Goal: Task Accomplishment & Management: Manage account settings

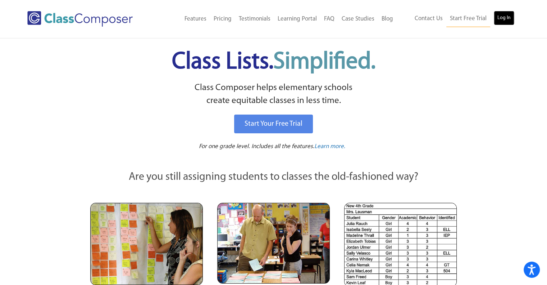
click at [504, 17] on link "Log In" at bounding box center [504, 18] width 21 height 14
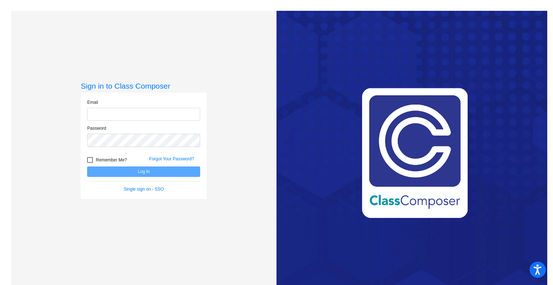
type input "[EMAIL_ADDRESS][DOMAIN_NAME]"
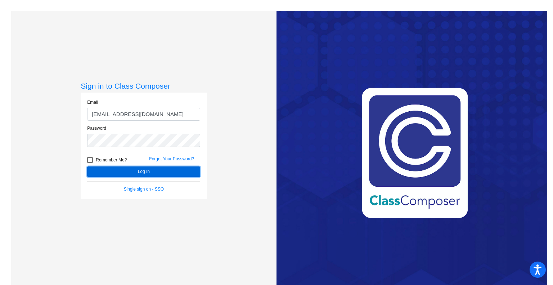
click at [130, 171] on button "Log In" at bounding box center [143, 171] width 113 height 10
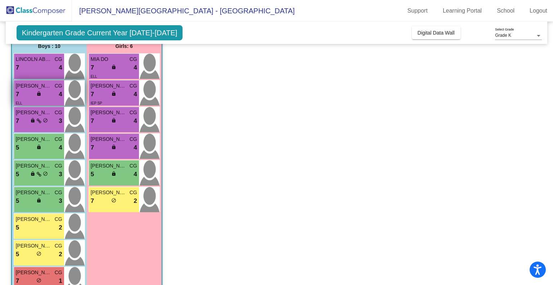
scroll to position [66, 0]
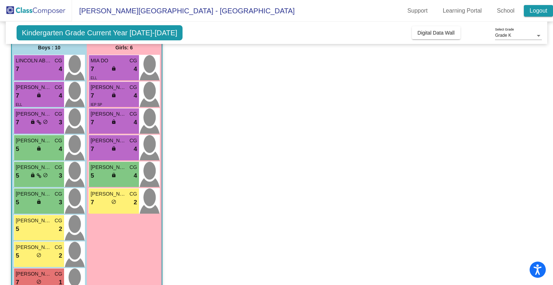
click at [535, 12] on link "Logout" at bounding box center [538, 11] width 29 height 12
